Goal: Navigation & Orientation: Find specific page/section

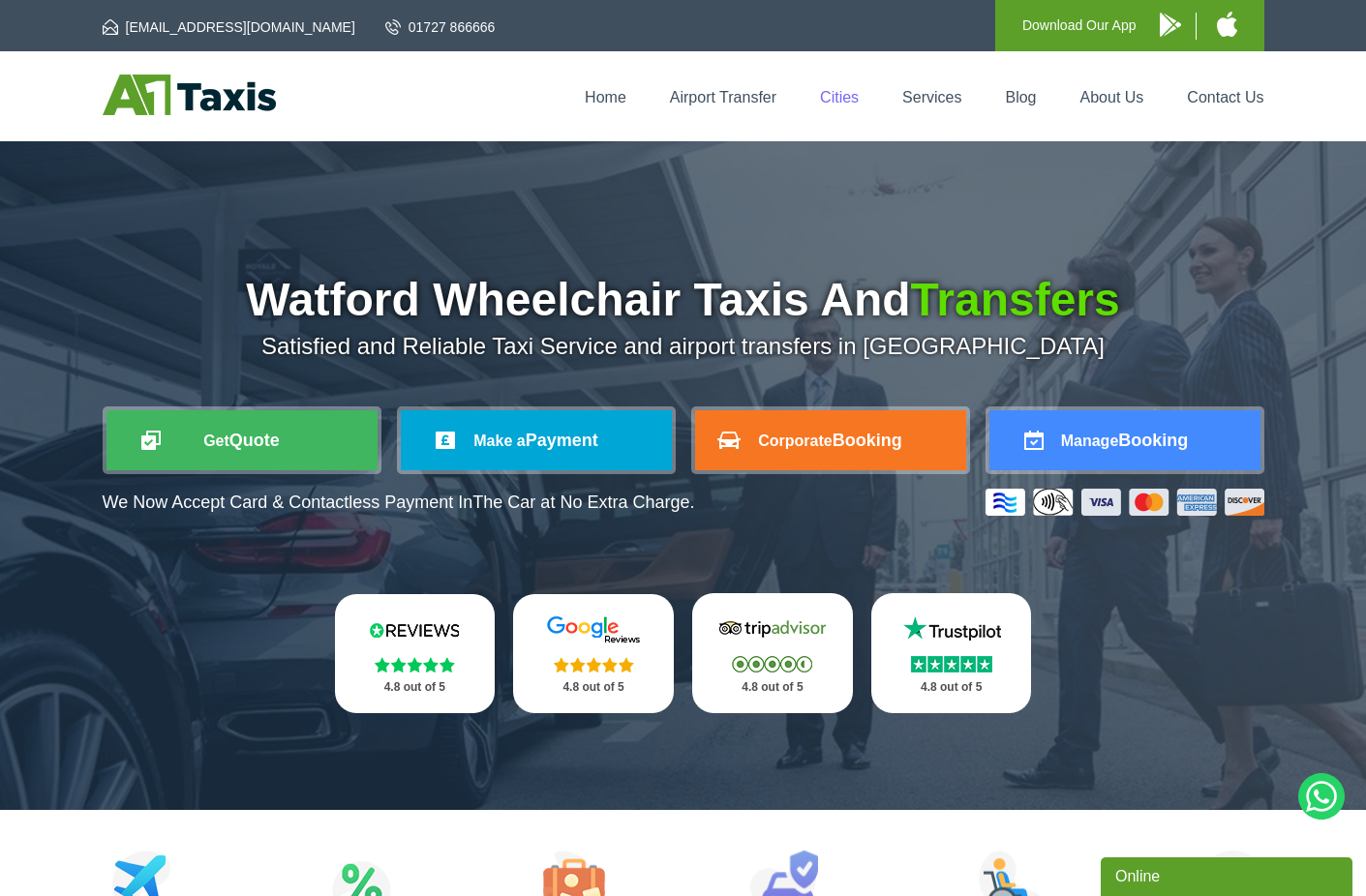
click at [833, 101] on link "Cities" at bounding box center [839, 97] width 38 height 17
